Goal: Information Seeking & Learning: Learn about a topic

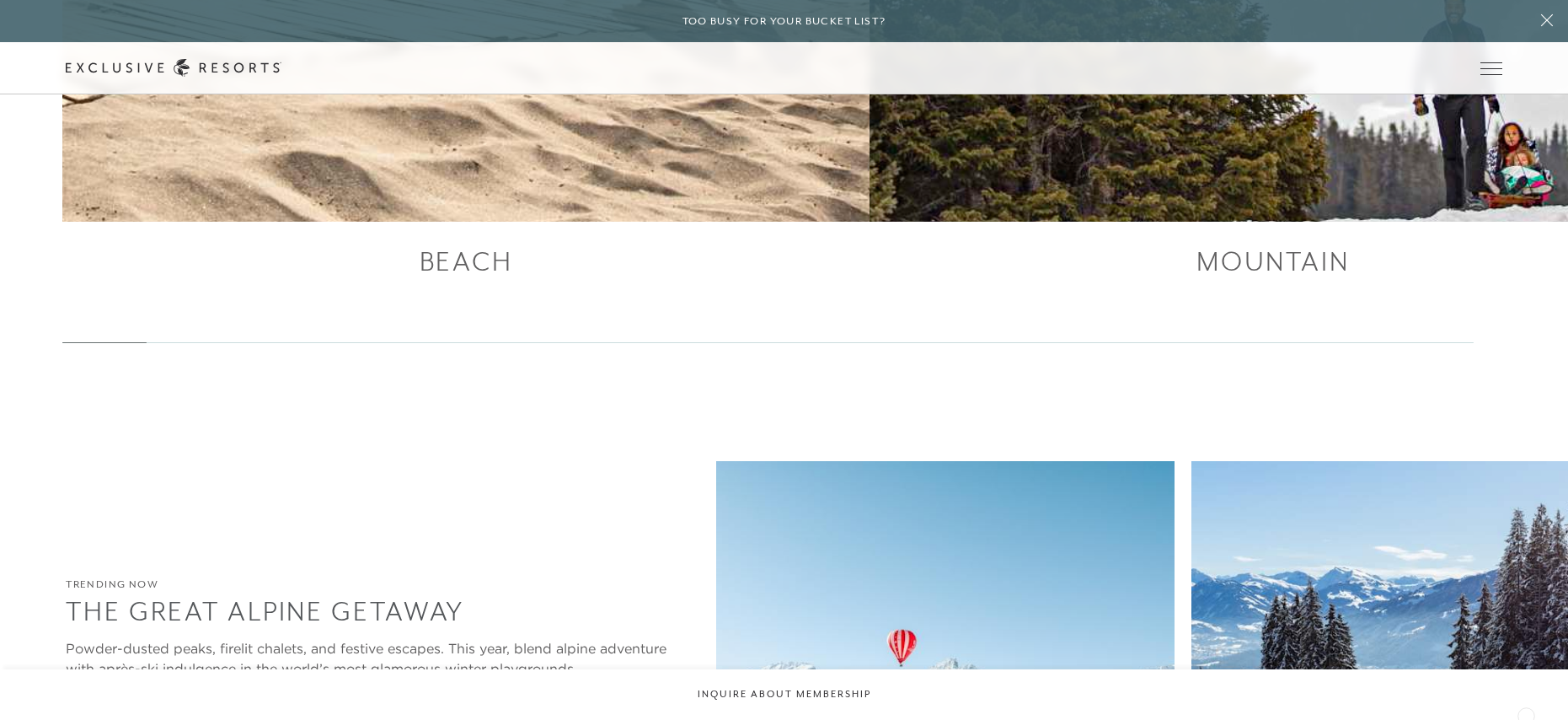
scroll to position [3774, 0]
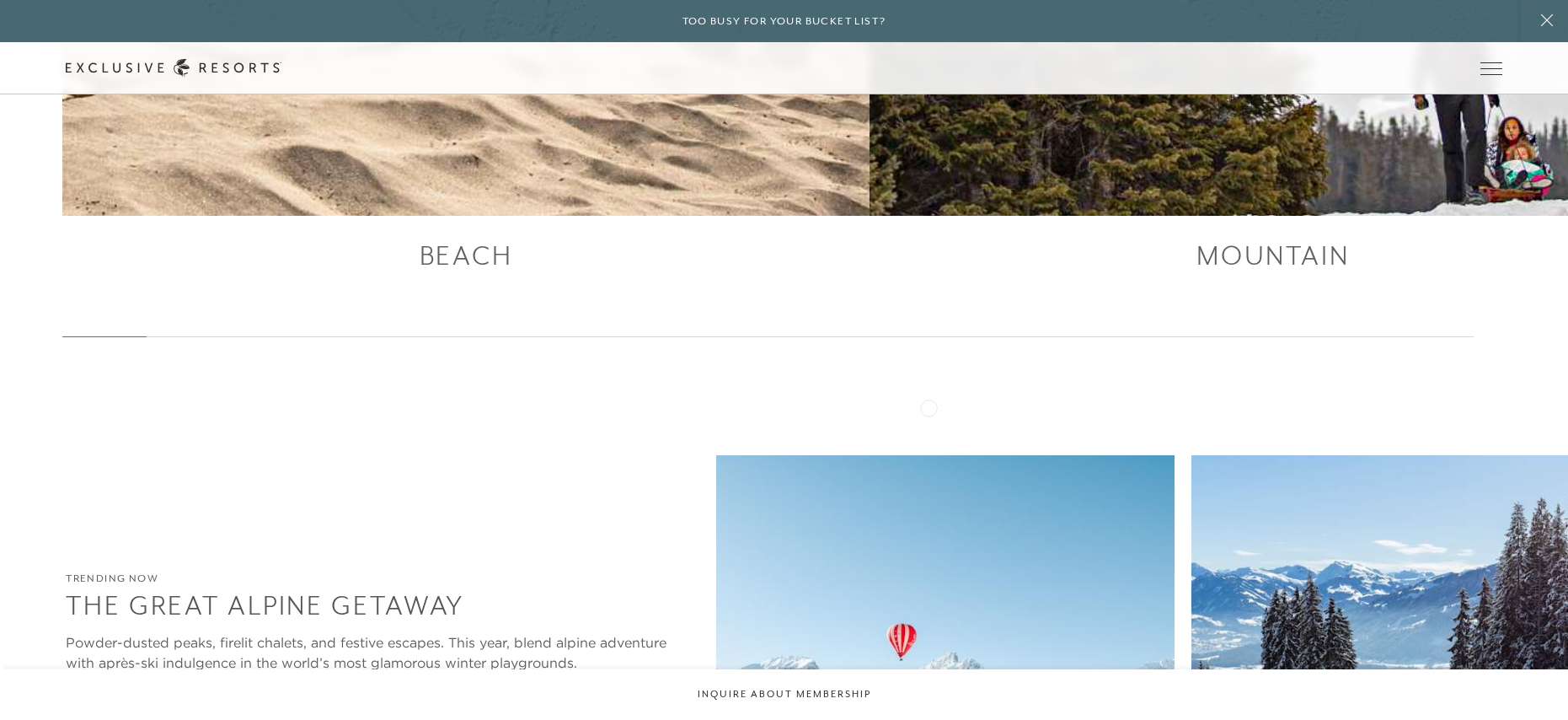
click at [1192, 455] on img at bounding box center [1421, 665] width 459 height 421
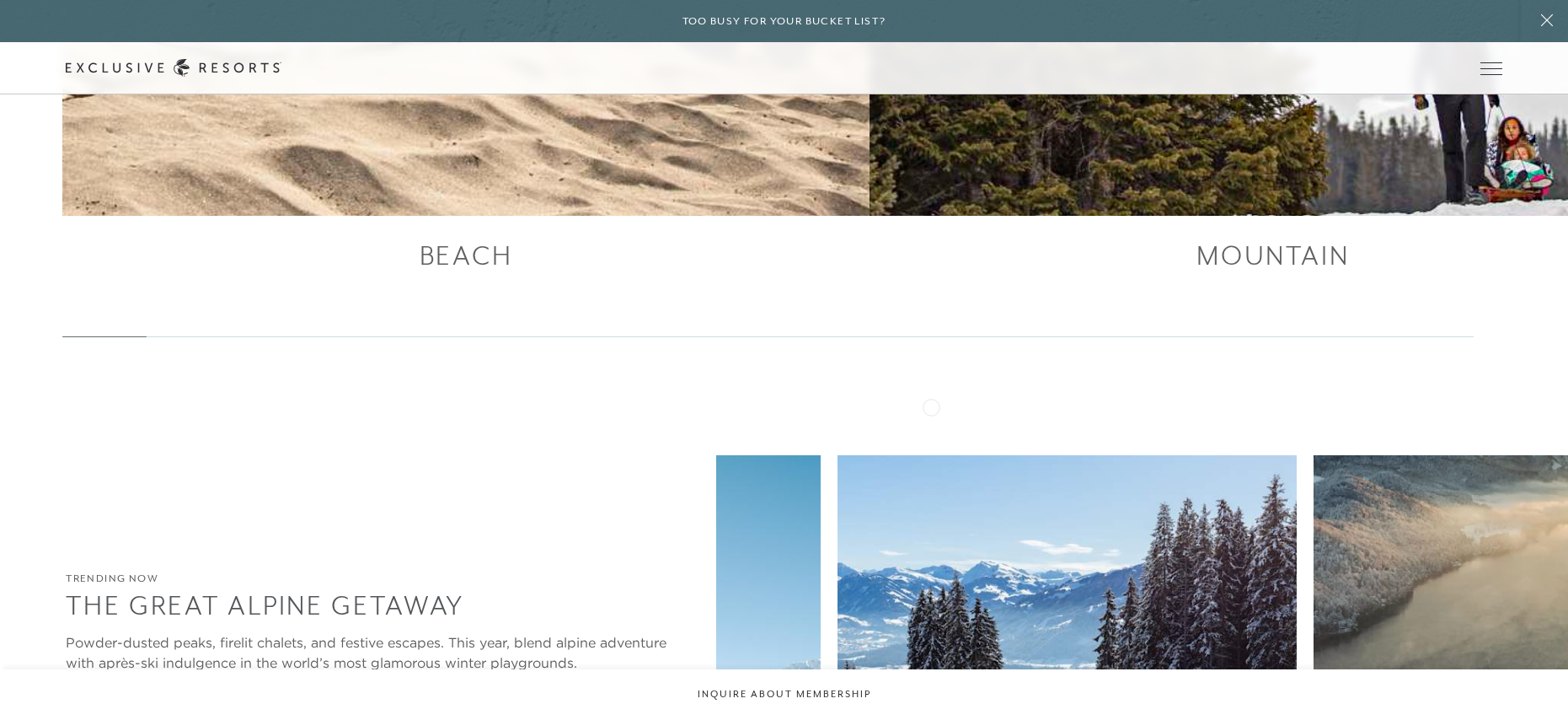
click at [1314, 455] on img at bounding box center [1543, 665] width 459 height 421
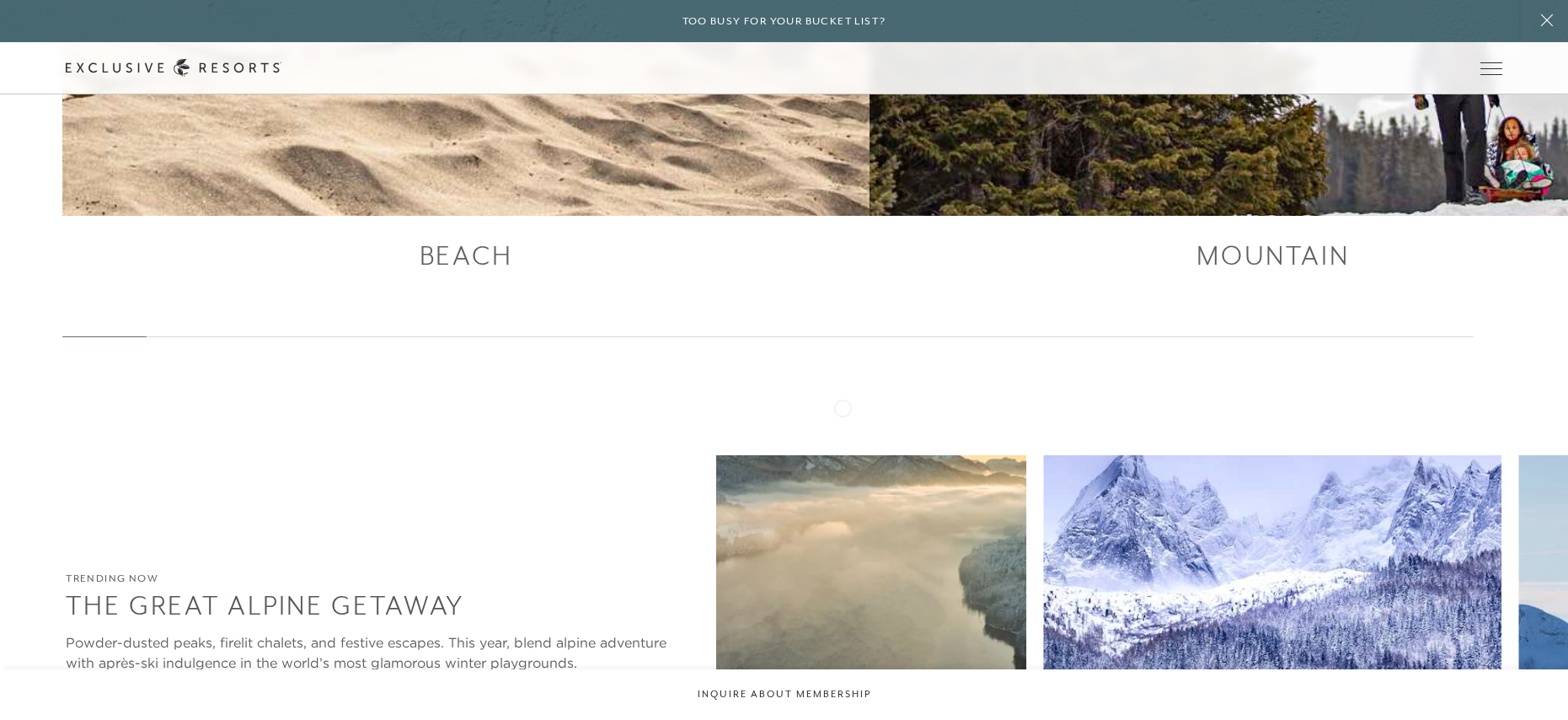
click at [1043, 455] on img at bounding box center [1272, 665] width 459 height 421
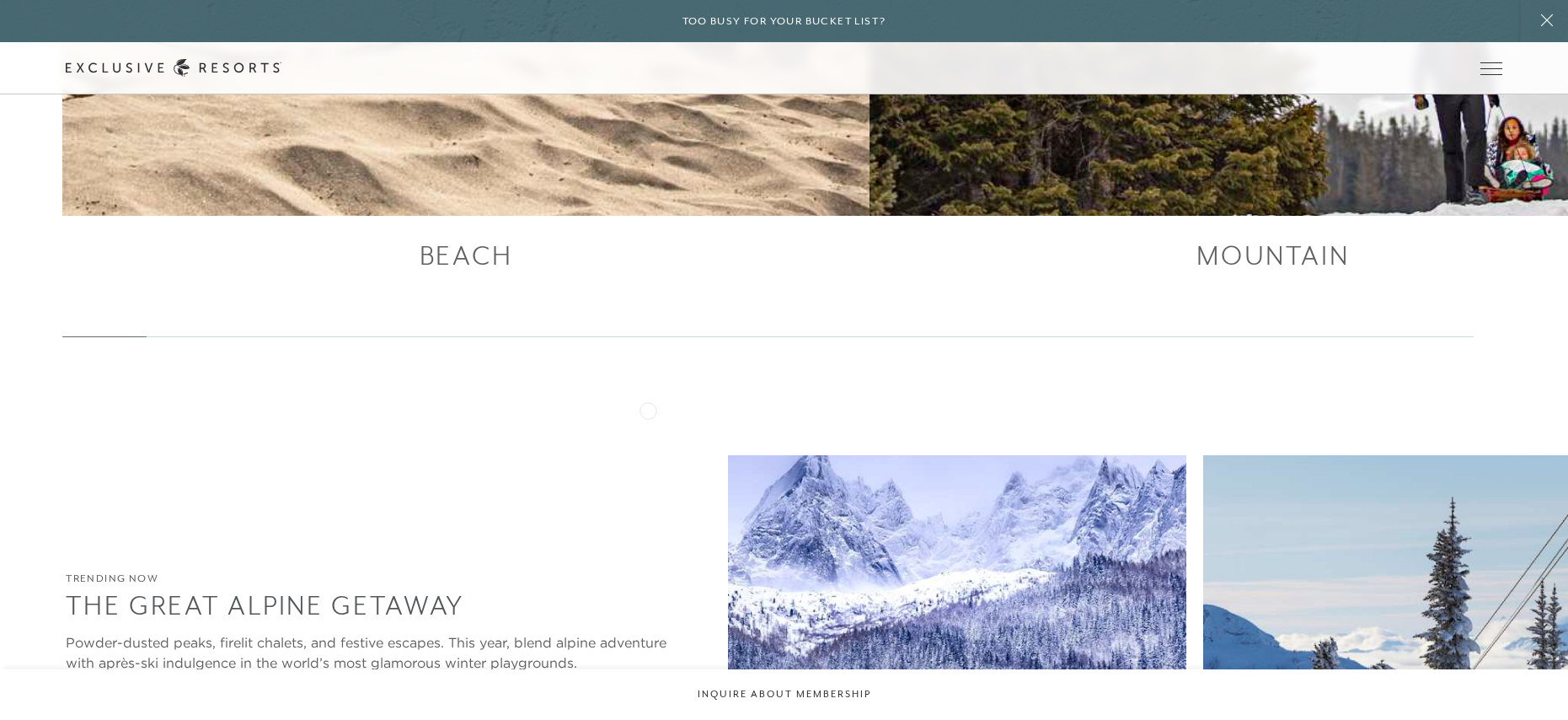
click at [1203, 455] on img at bounding box center [1432, 665] width 459 height 421
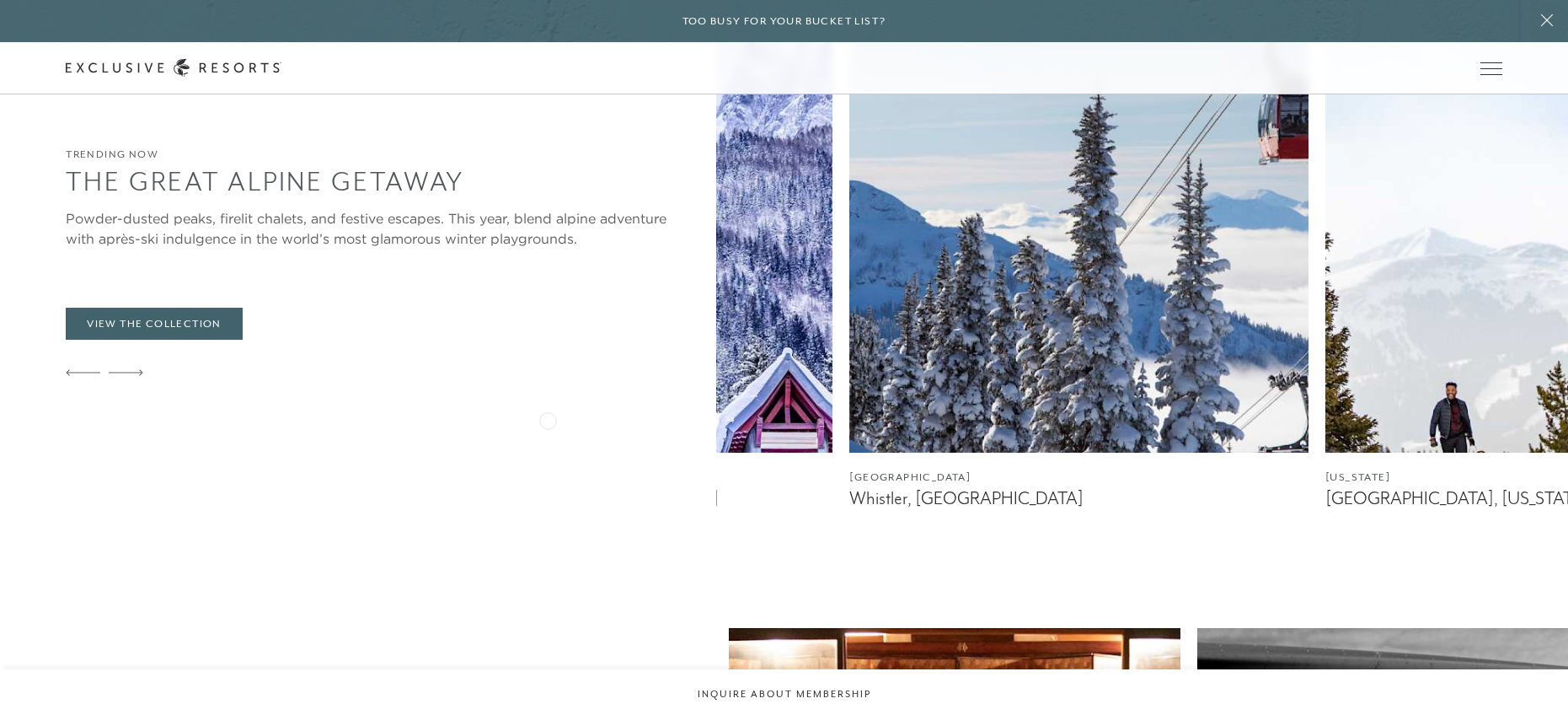
scroll to position [4346, 0]
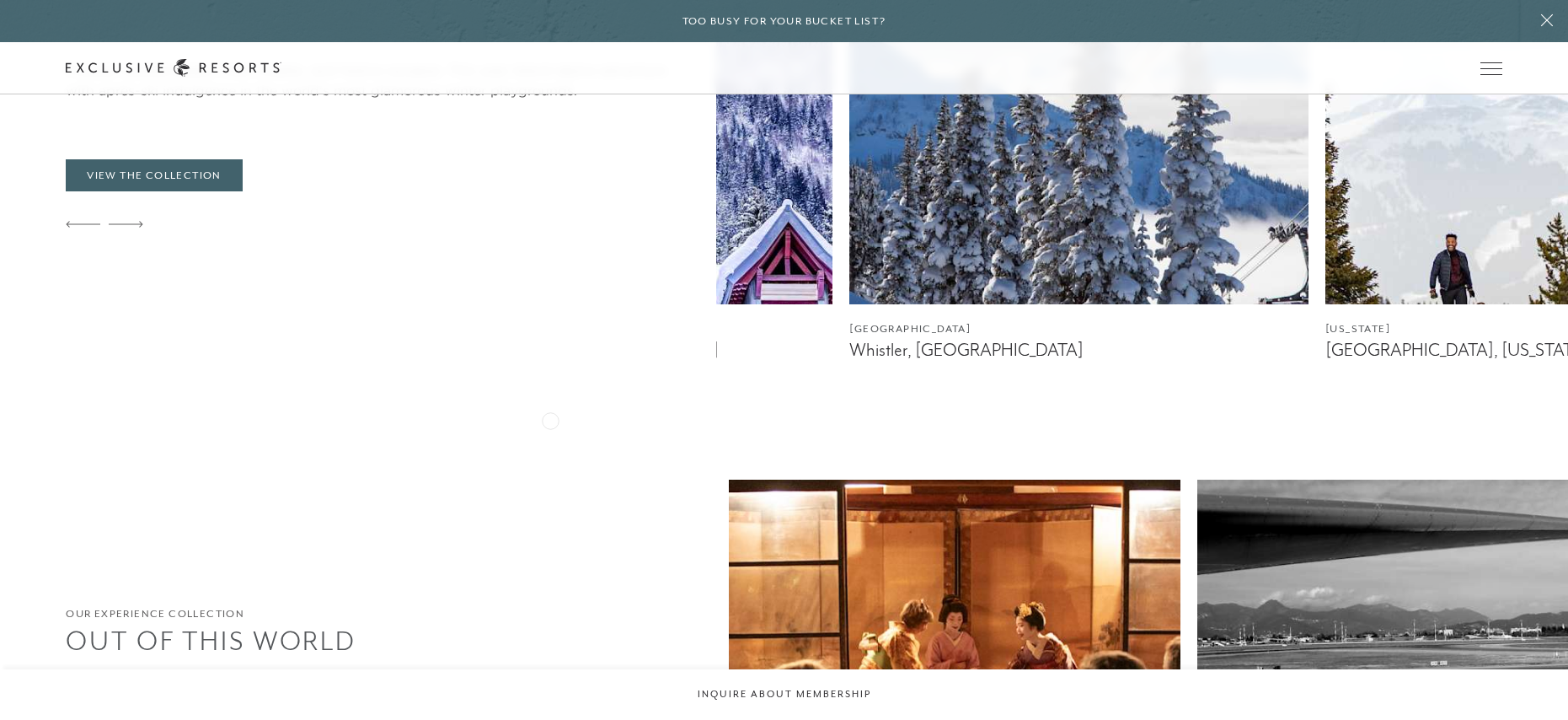
click at [729, 480] on img at bounding box center [954, 690] width 451 height 421
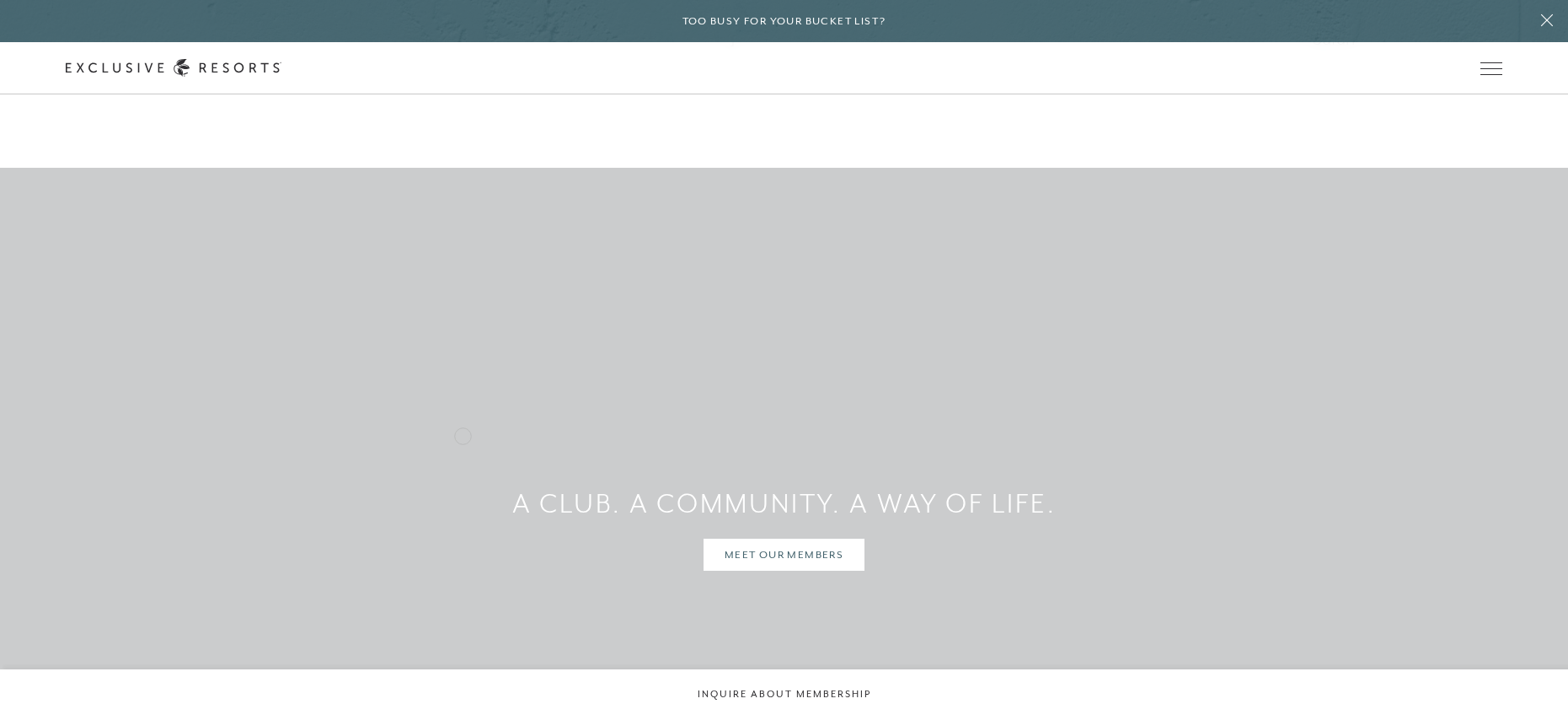
scroll to position [5331, 0]
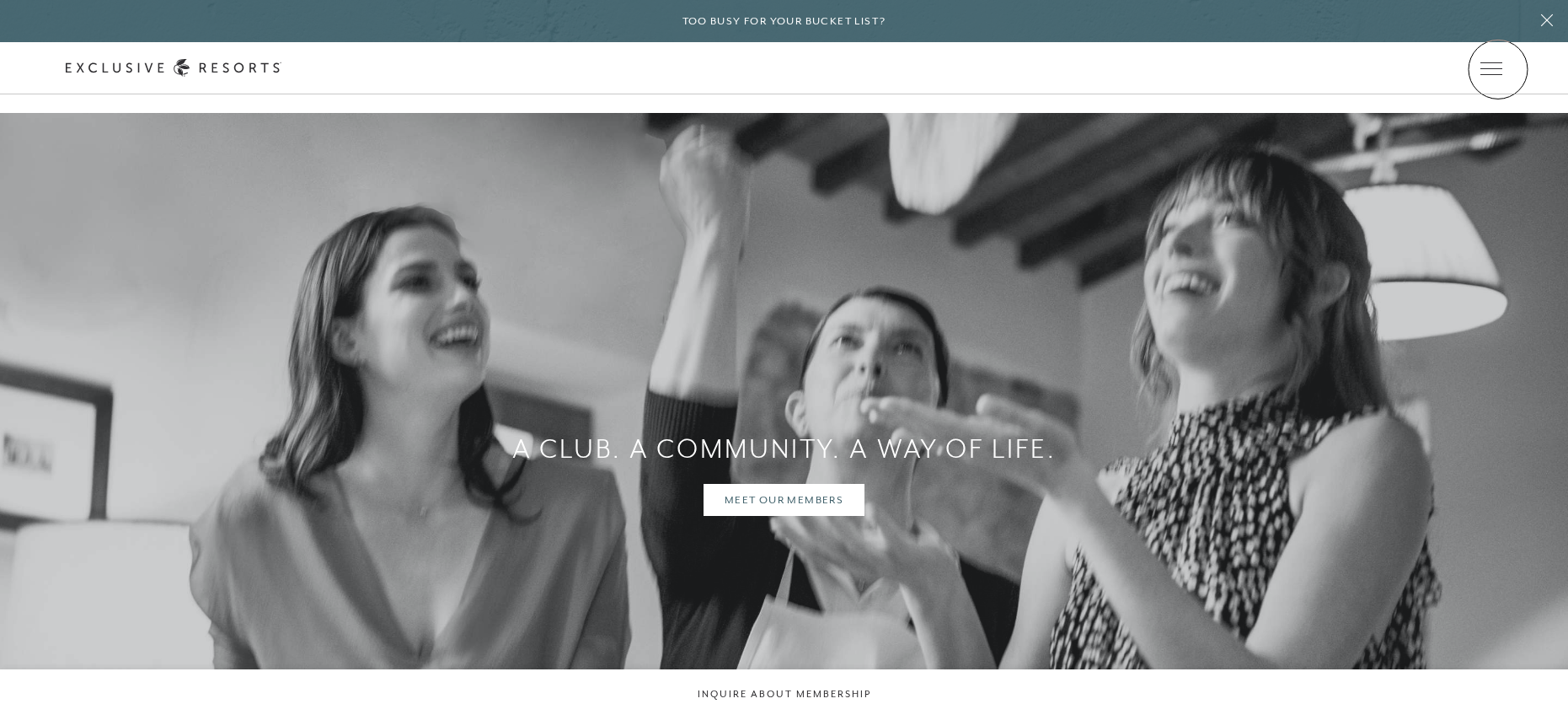
click at [0, 0] on icon at bounding box center [0, 0] width 0 height 0
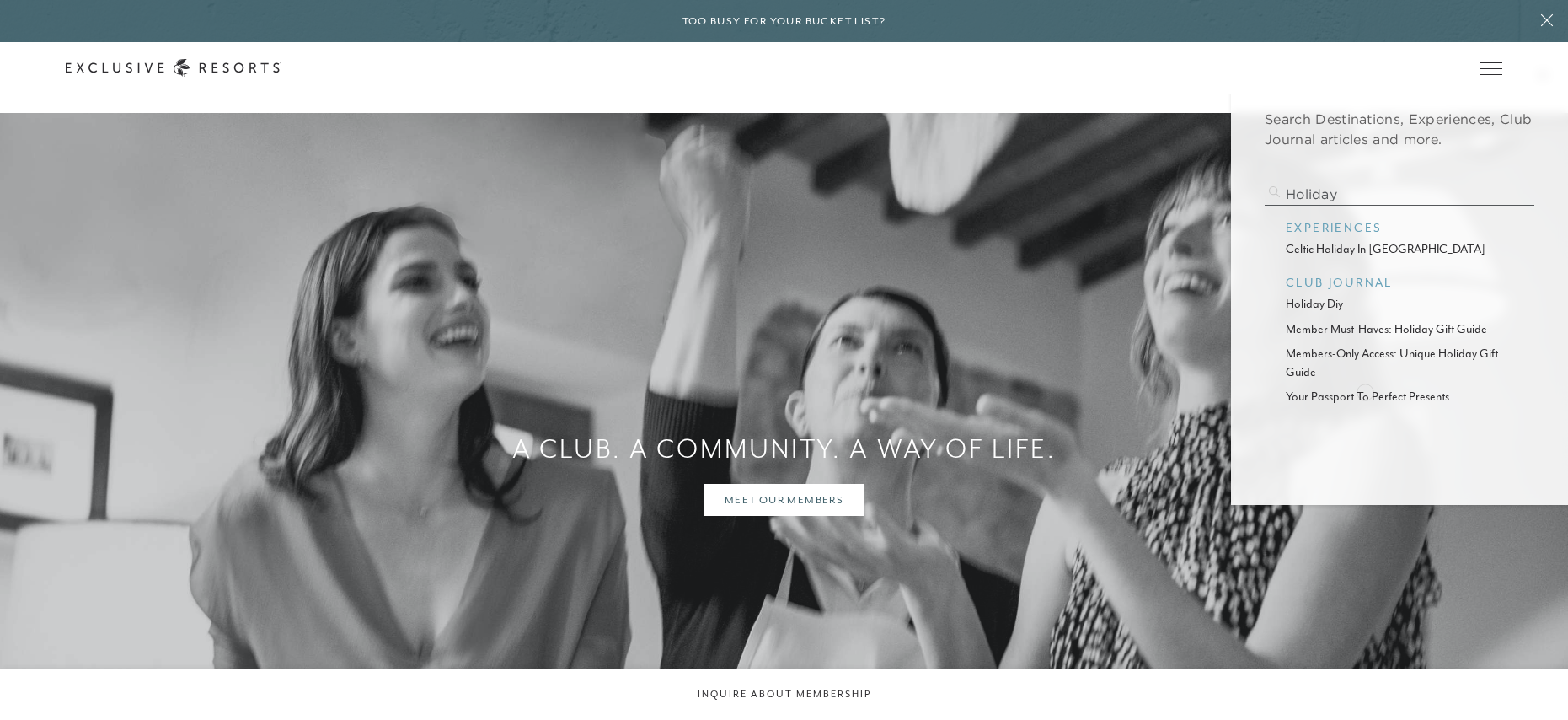
click at [1364, 395] on p "your passport to perfect presents" at bounding box center [1399, 397] width 227 height 18
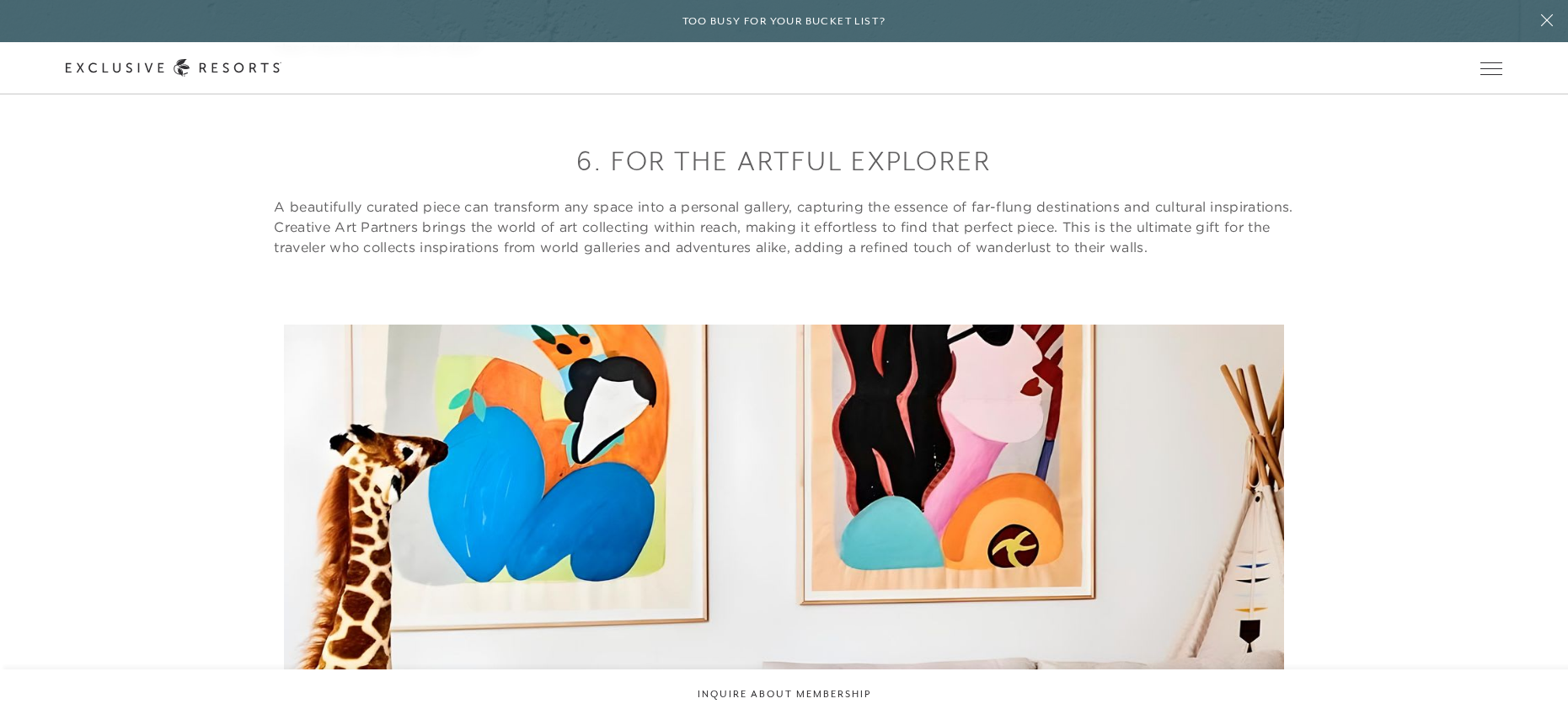
scroll to position [4253, 0]
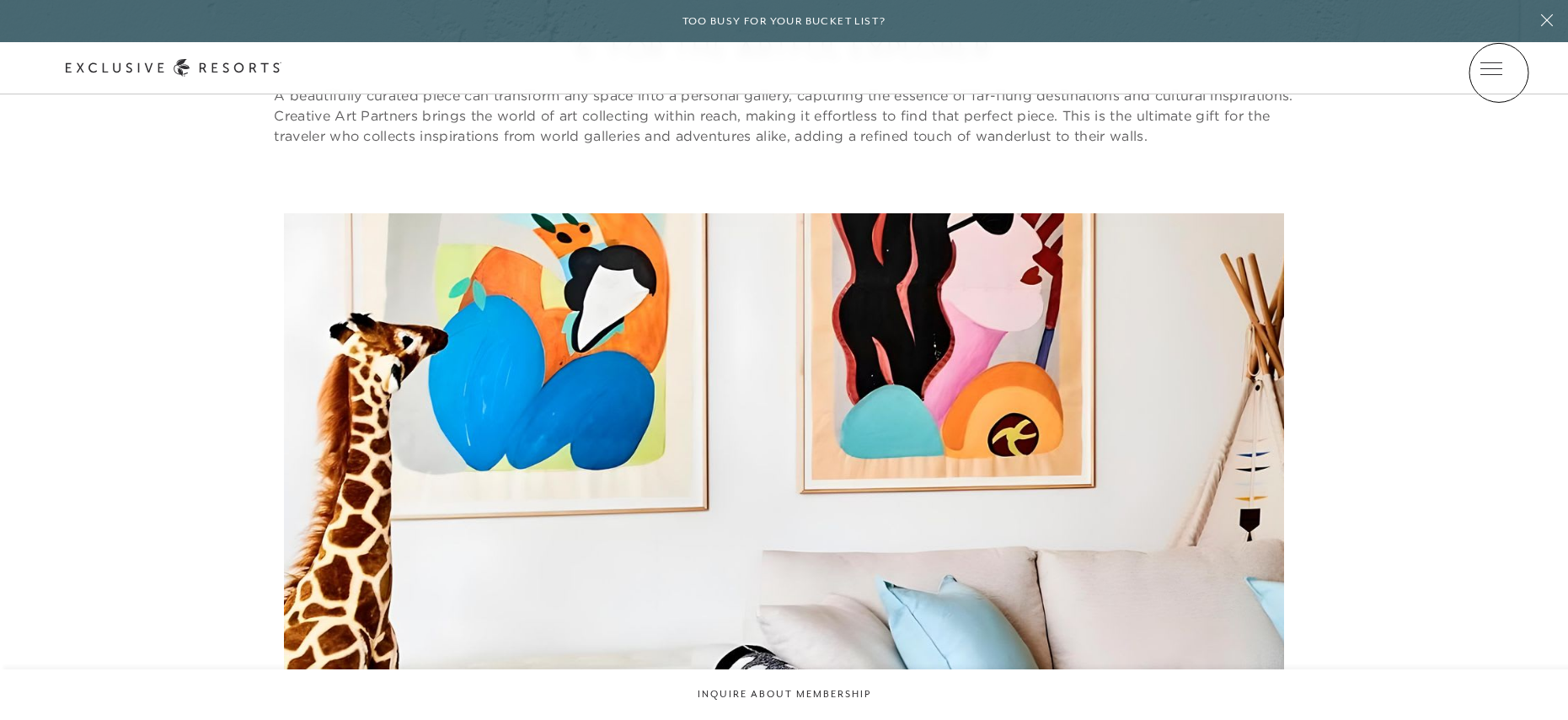
click at [0, 0] on icon at bounding box center [0, 0] width 0 height 0
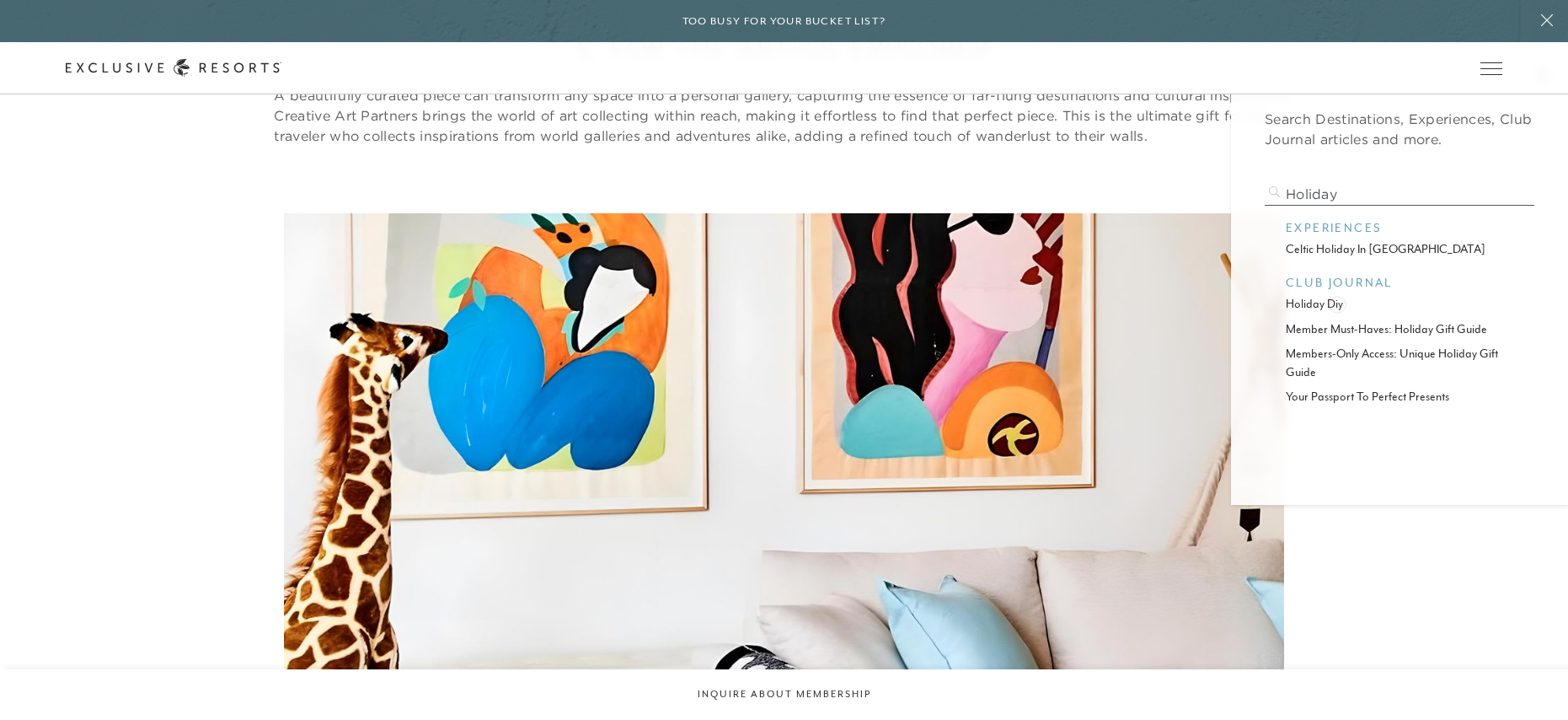
click at [1332, 296] on p "holiday diy" at bounding box center [1399, 303] width 227 height 18
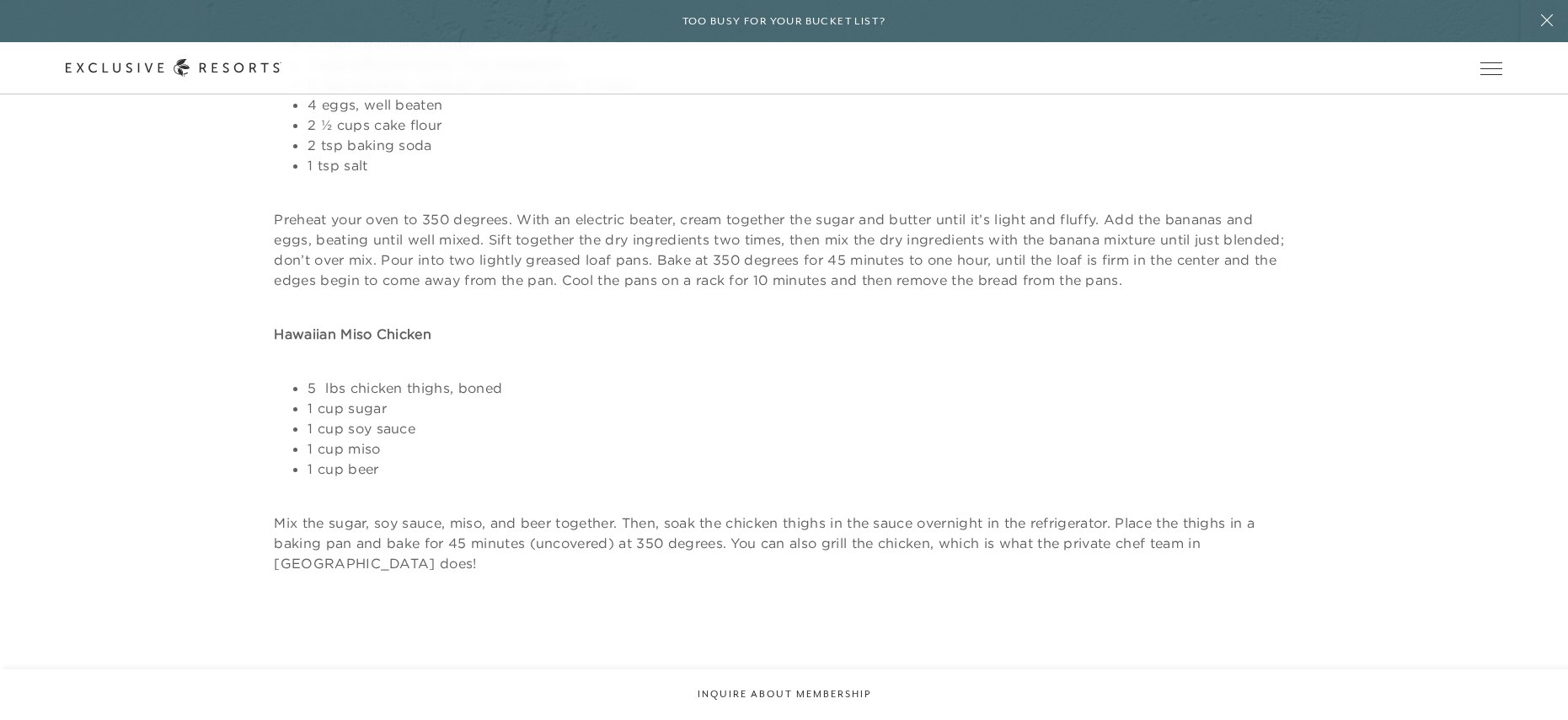
scroll to position [1175, 0]
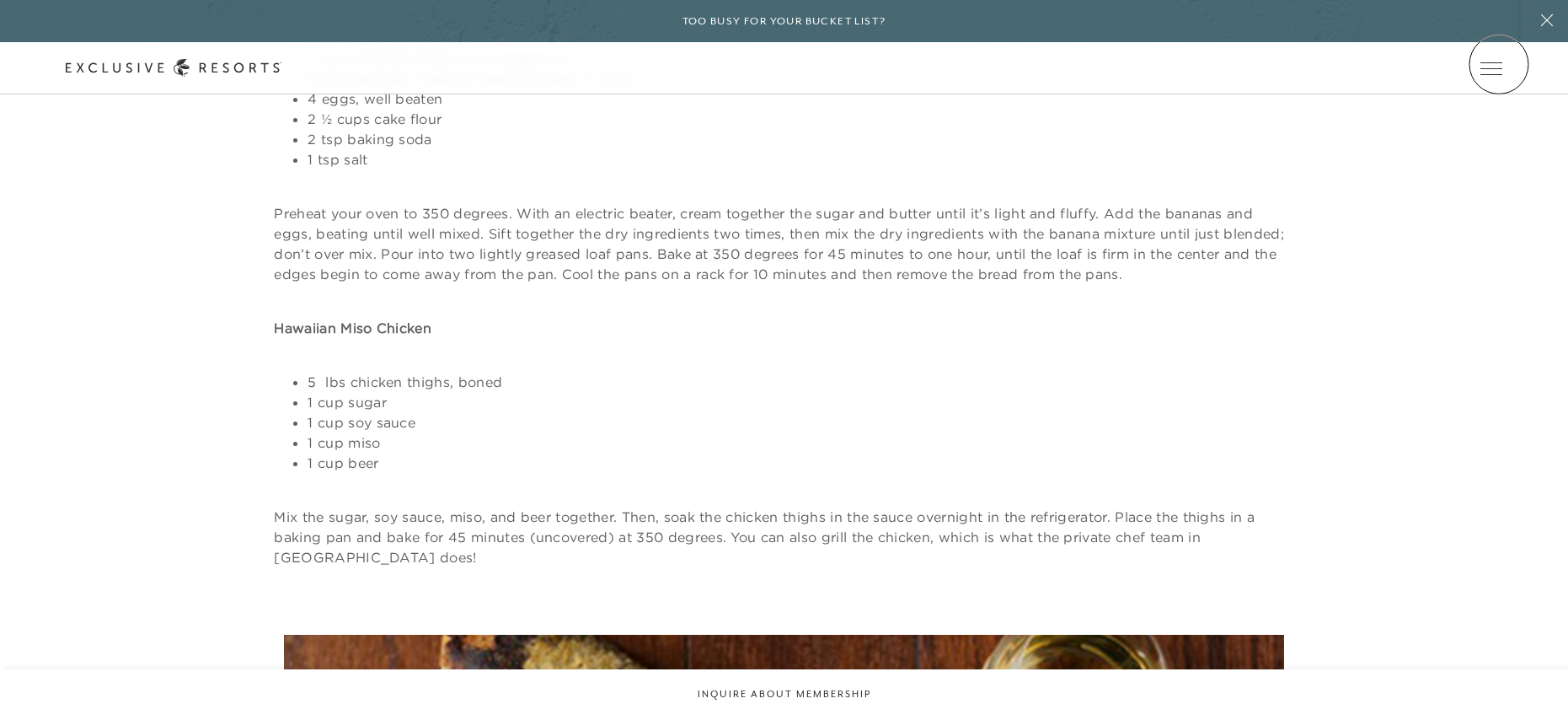
click at [0, 0] on icon at bounding box center [0, 0] width 0 height 0
type input "Holiday getaway"
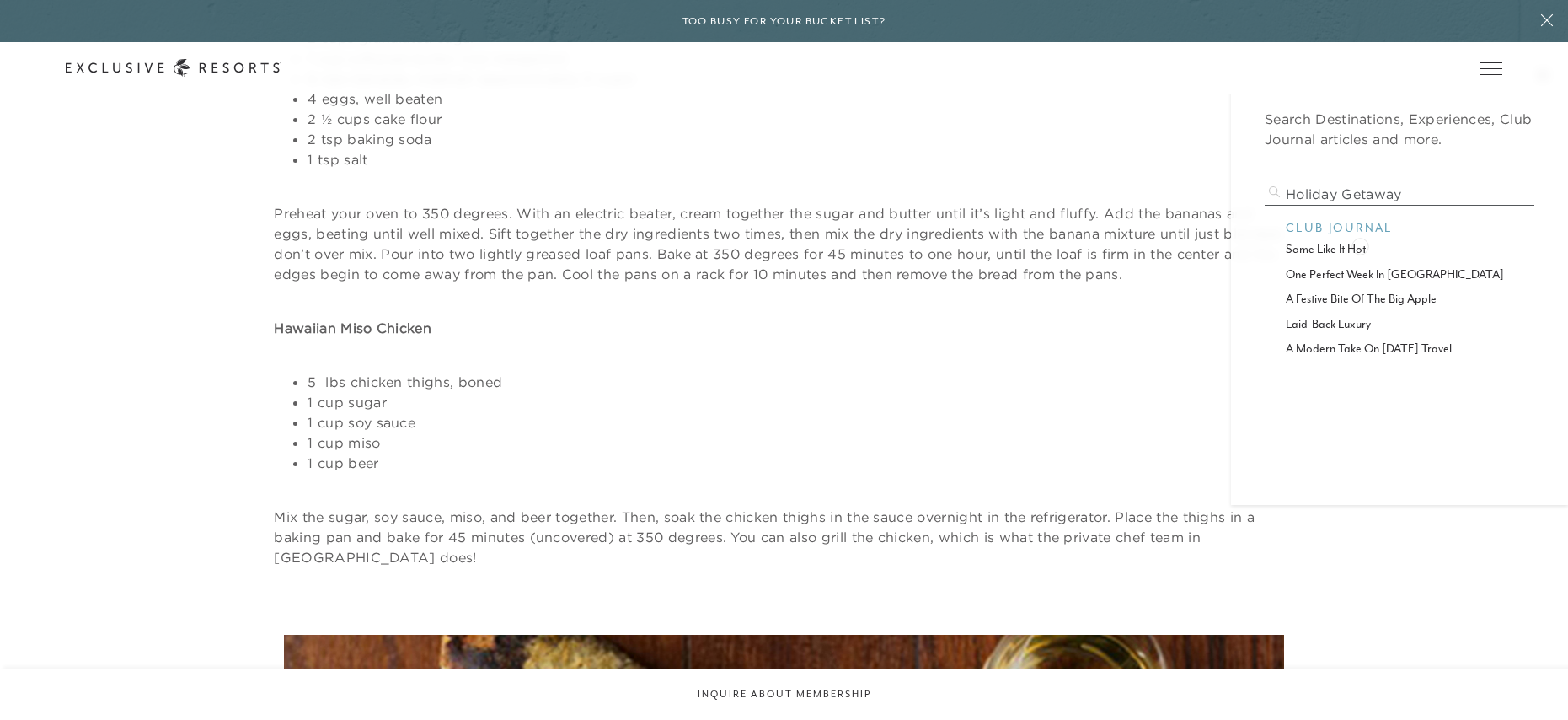
click at [1361, 244] on p "some like it hot" at bounding box center [1399, 249] width 227 height 18
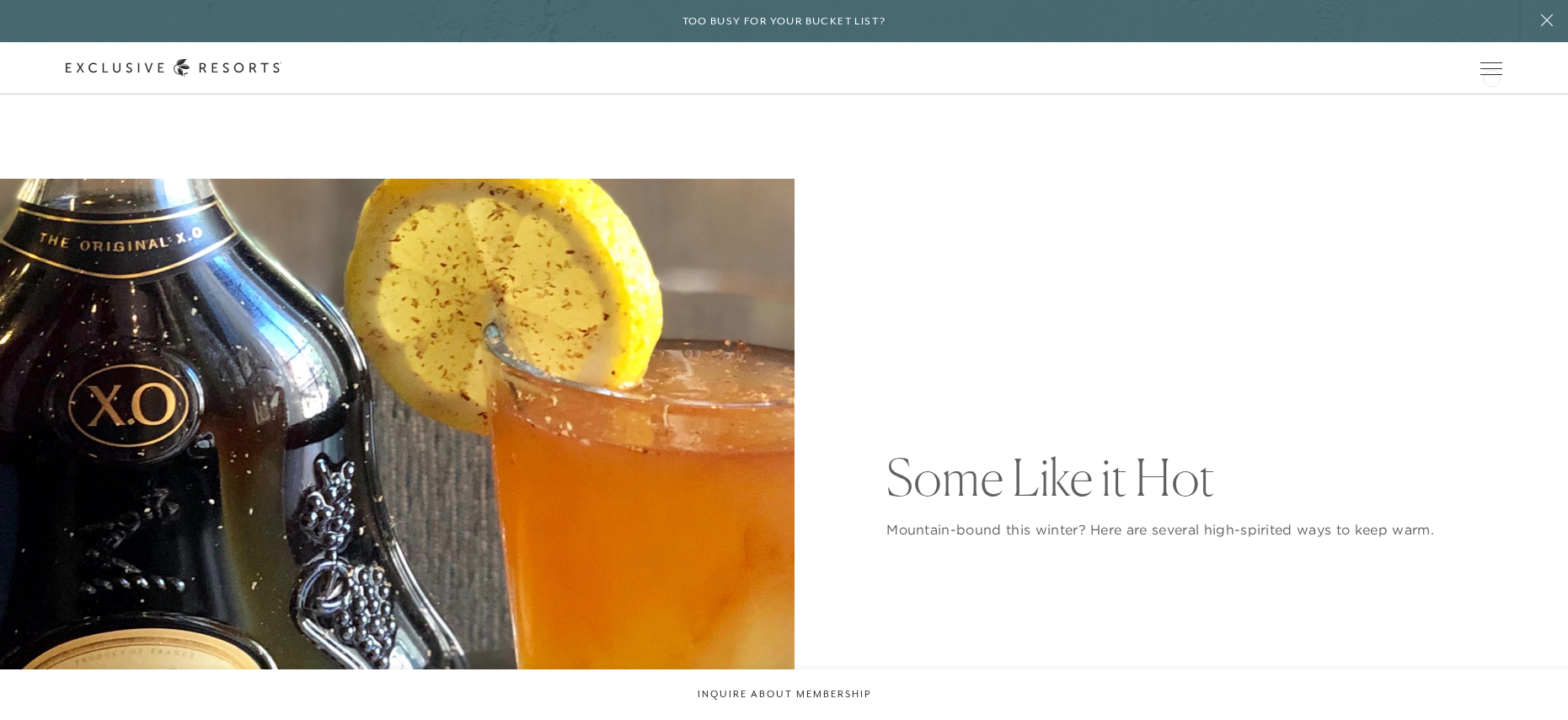
click at [0, 0] on icon at bounding box center [0, 0] width 0 height 0
